Goal: Information Seeking & Learning: Learn about a topic

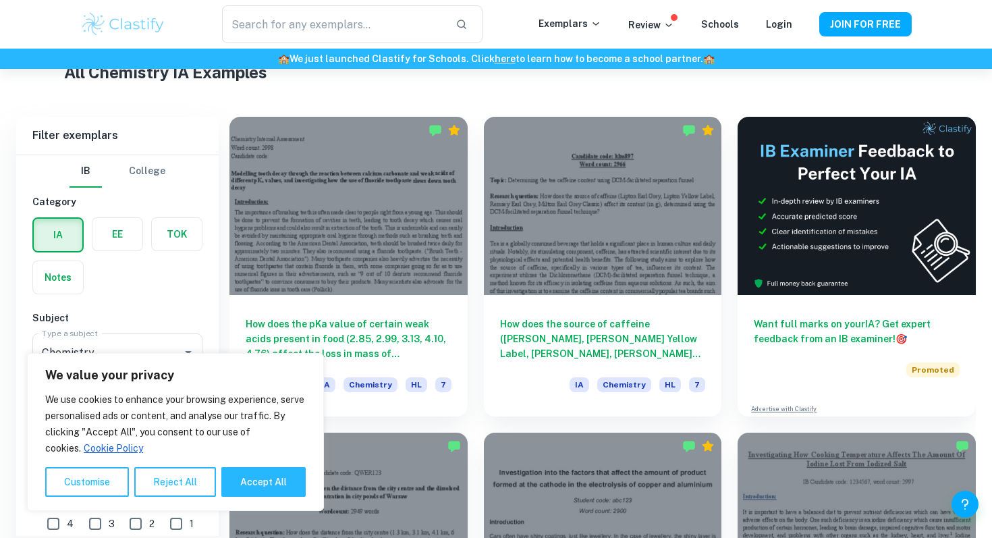
scroll to position [330, 0]
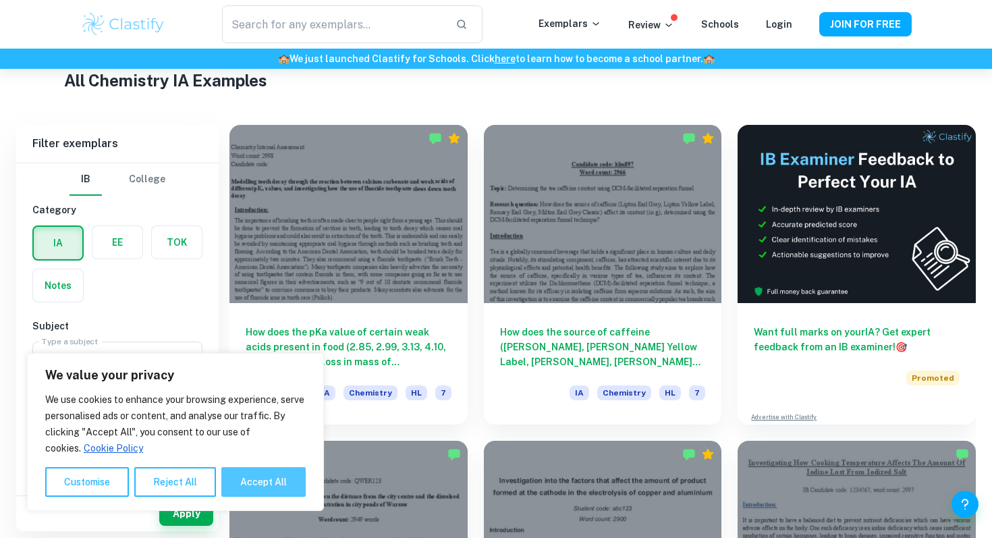
click at [264, 476] on button "Accept All" at bounding box center [263, 482] width 84 height 30
checkbox input "true"
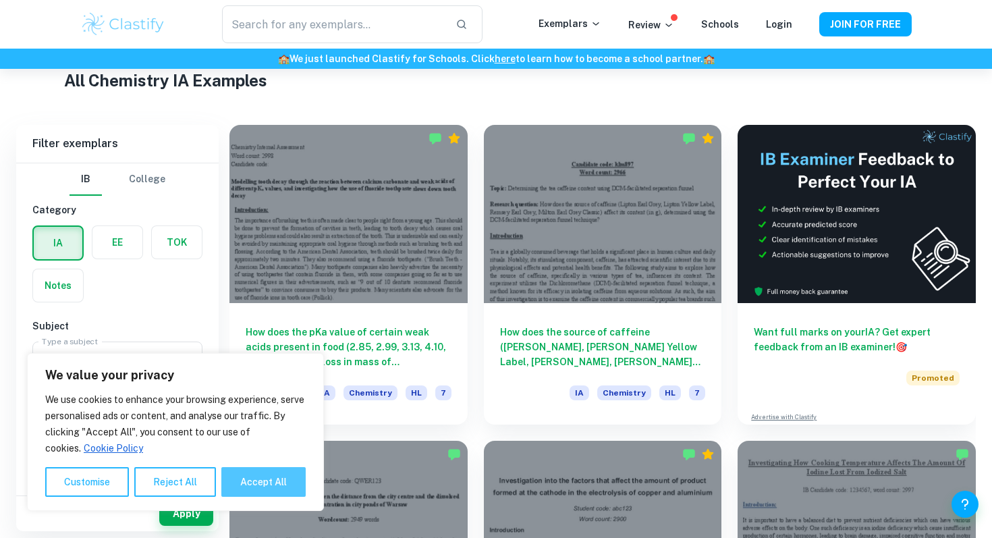
checkbox input "true"
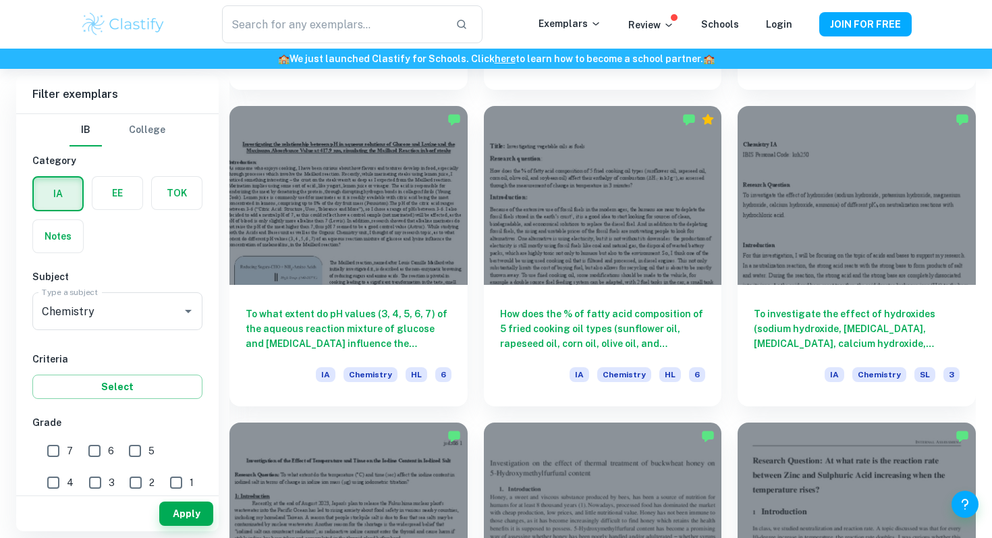
scroll to position [3190, 0]
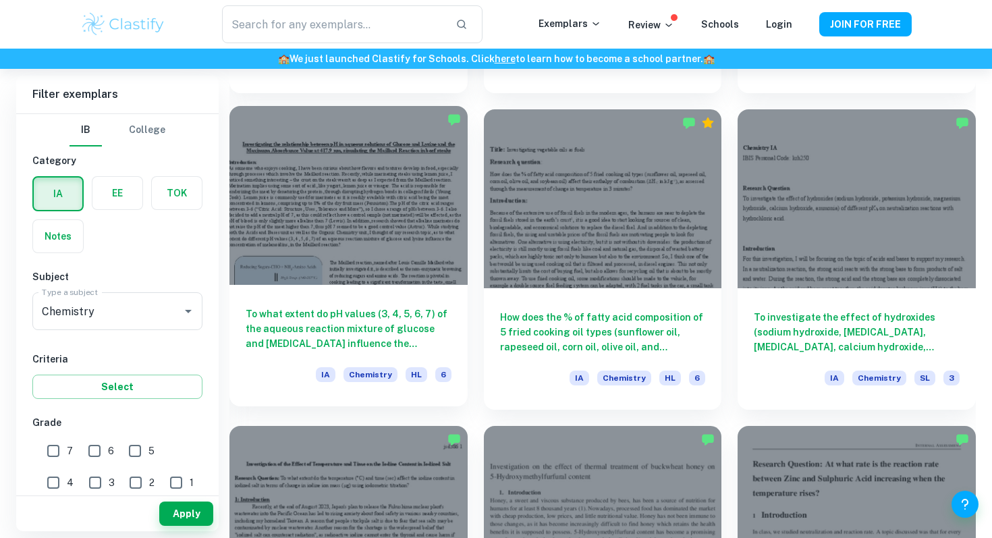
click at [314, 345] on h6 "To what extent do pH values (3, 4, 5, 6, 7) of the aqueous reaction mixture of …" at bounding box center [349, 328] width 206 height 45
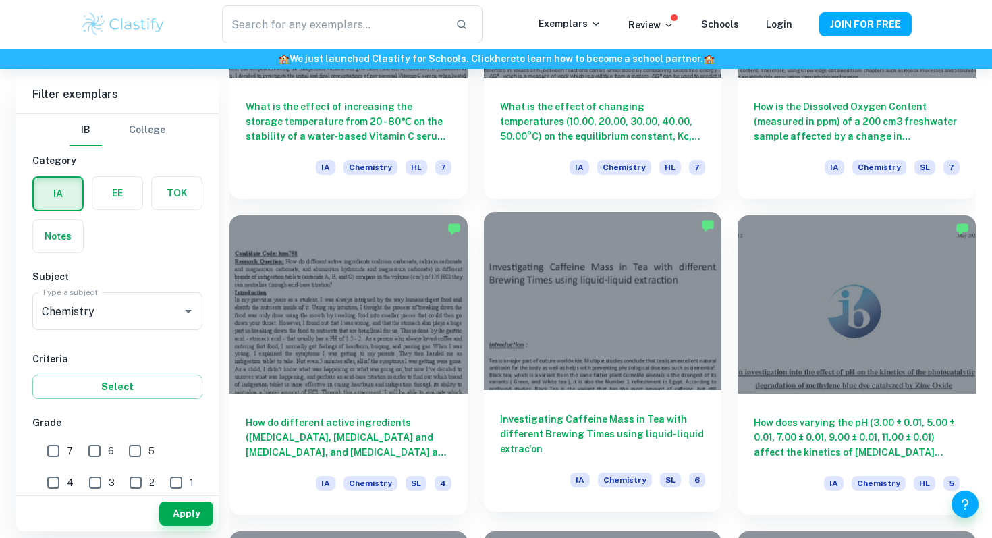
scroll to position [4363, 0]
